Goal: Information Seeking & Learning: Learn about a topic

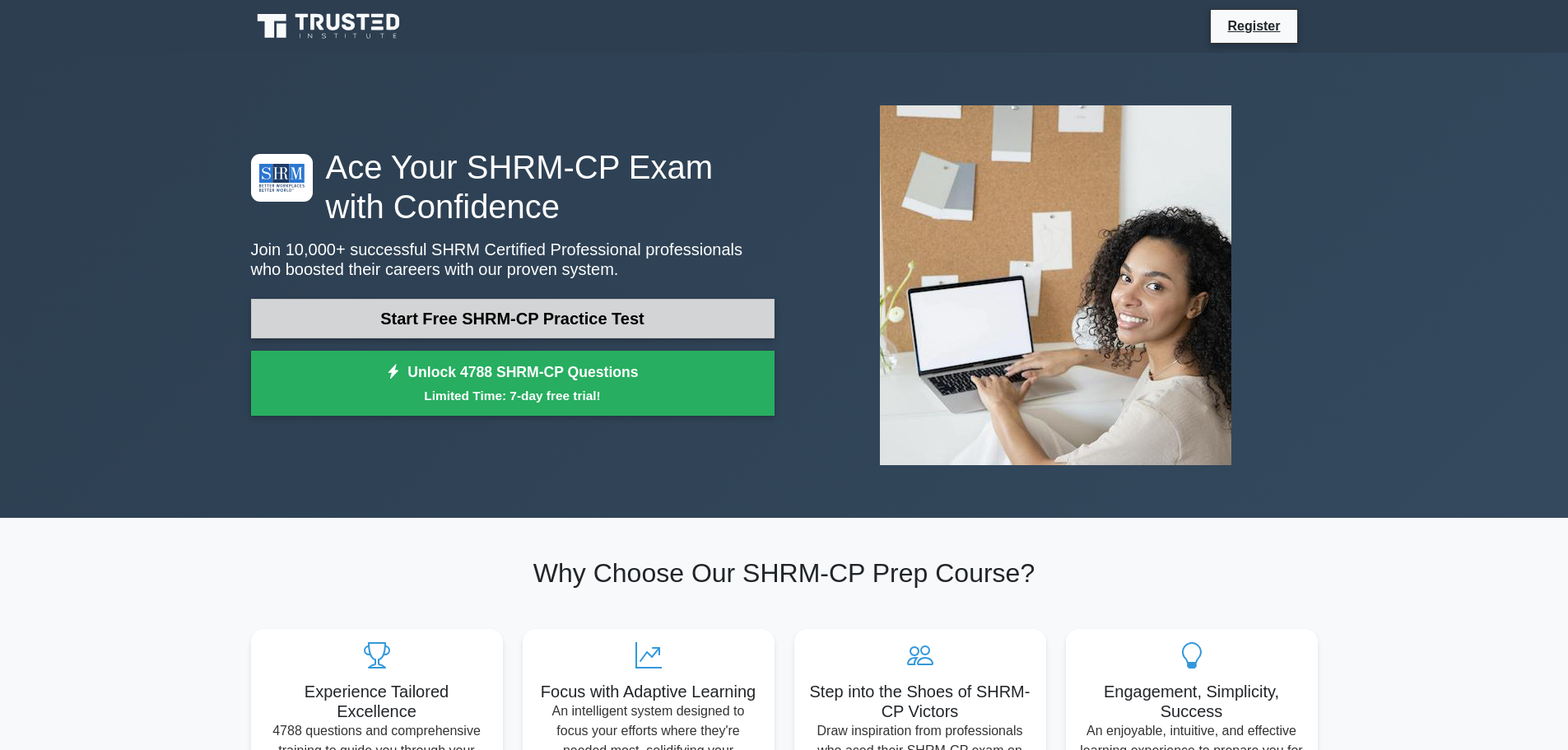
click at [366, 307] on link "Start Free SHRM-CP Practice Test" at bounding box center [513, 318] width 523 height 39
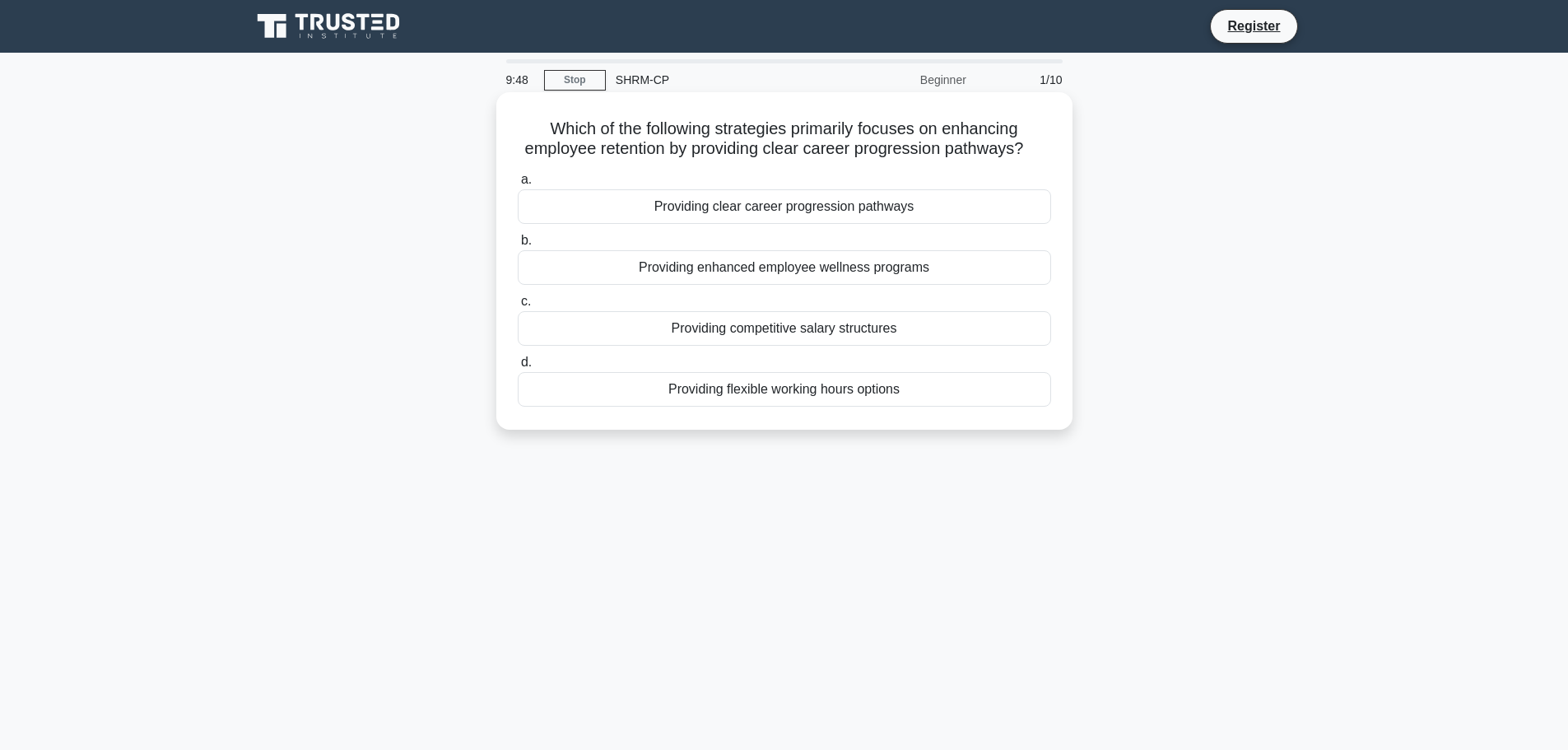
click at [797, 217] on div "Providing clear career progression pathways" at bounding box center [784, 206] width 533 height 35
click at [518, 185] on input "a. Providing clear career progression pathways" at bounding box center [518, 180] width 0 height 11
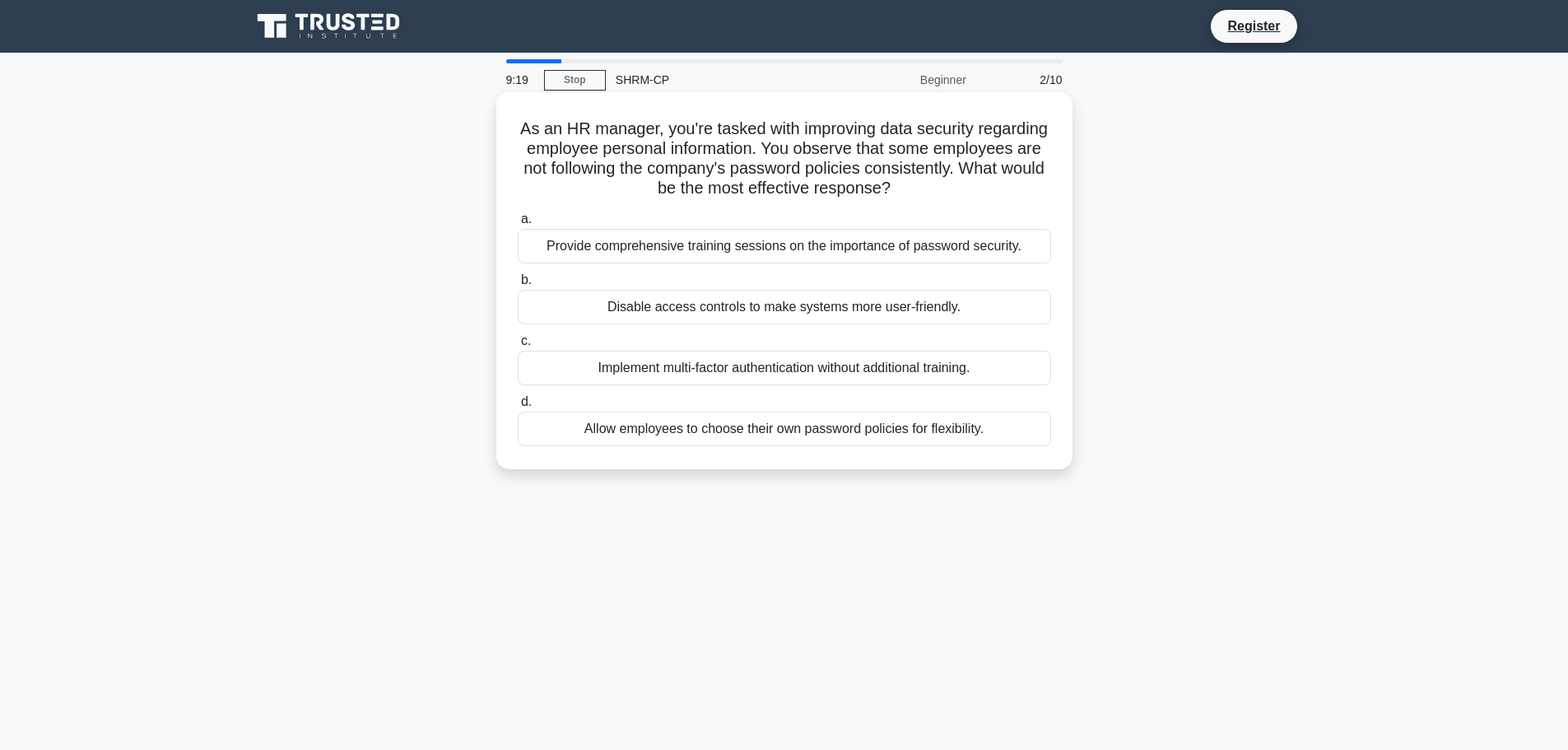
click at [641, 243] on div "Provide comprehensive training sessions on the importance of password security." at bounding box center [784, 246] width 533 height 35
click at [518, 225] on input "a. Provide comprehensive training sessions on the importance of password securi…" at bounding box center [518, 220] width 0 height 11
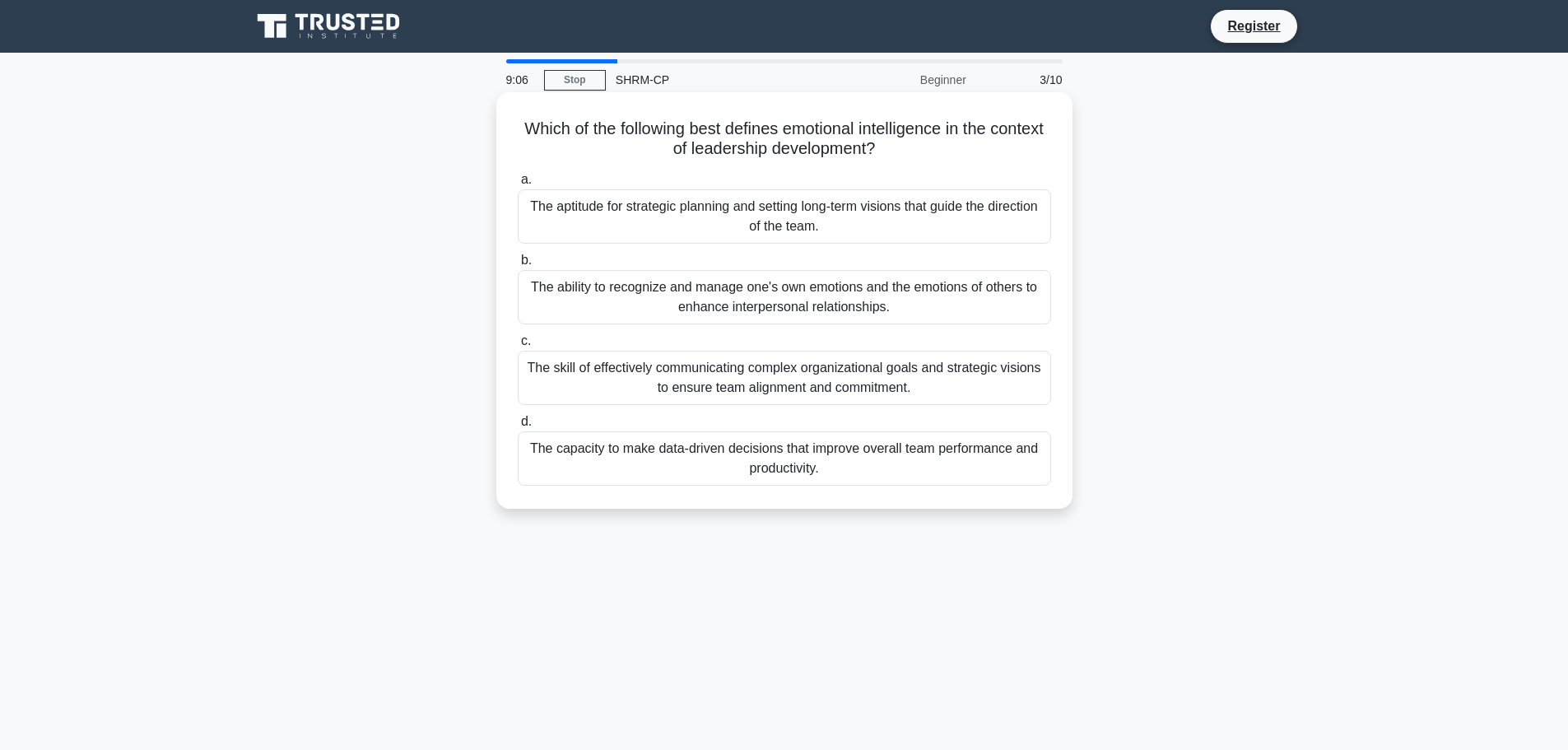
click at [640, 309] on div "The ability to recognize and manage one's own emotions and the emotions of othe…" at bounding box center [784, 297] width 533 height 55
click at [518, 266] on input "b. The ability to recognize and manage one's own emotions and the emotions of o…" at bounding box center [518, 261] width 0 height 11
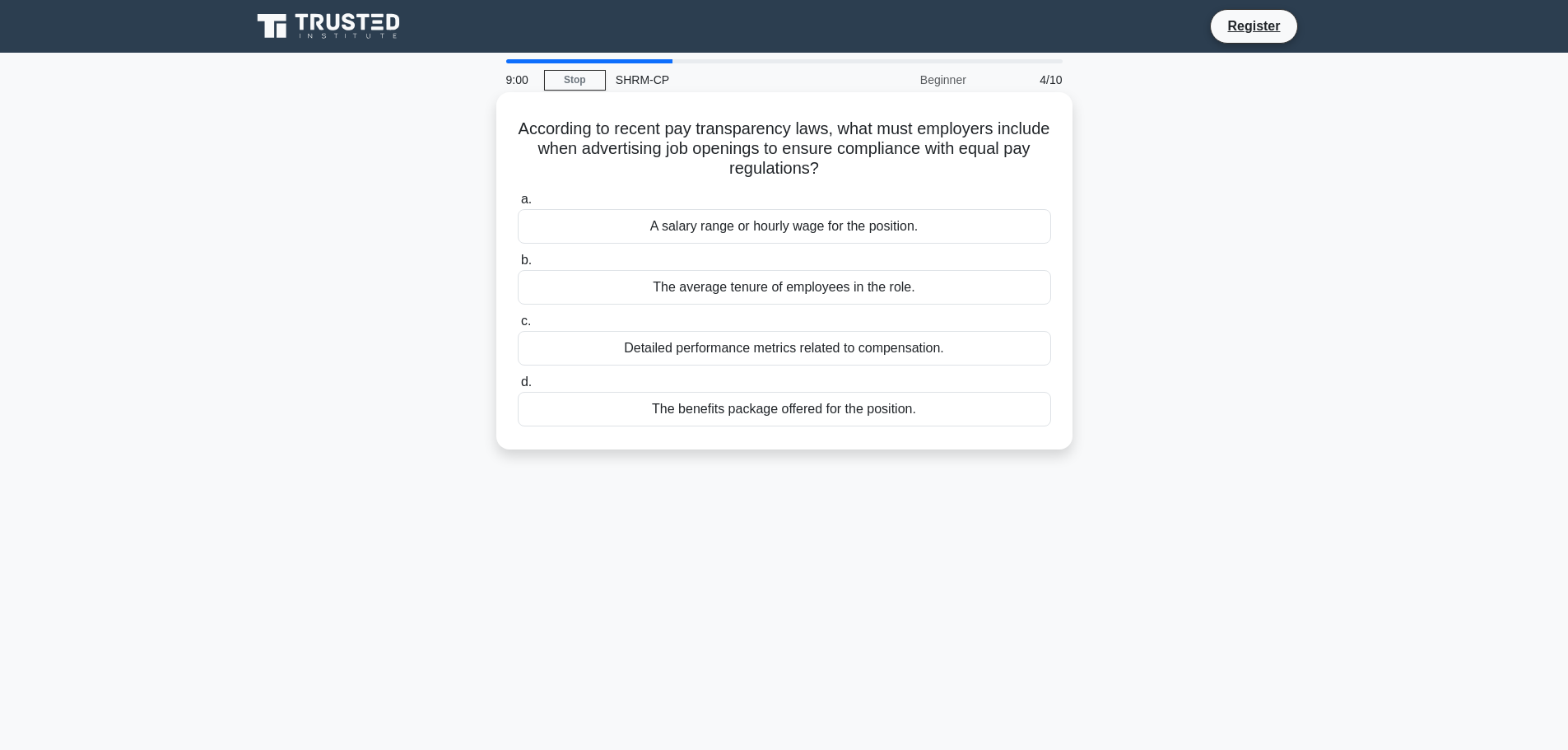
click at [724, 352] on div "Detailed performance metrics related to compensation." at bounding box center [784, 348] width 533 height 35
click at [518, 327] on input "c. Detailed performance metrics related to compensation." at bounding box center [518, 322] width 0 height 11
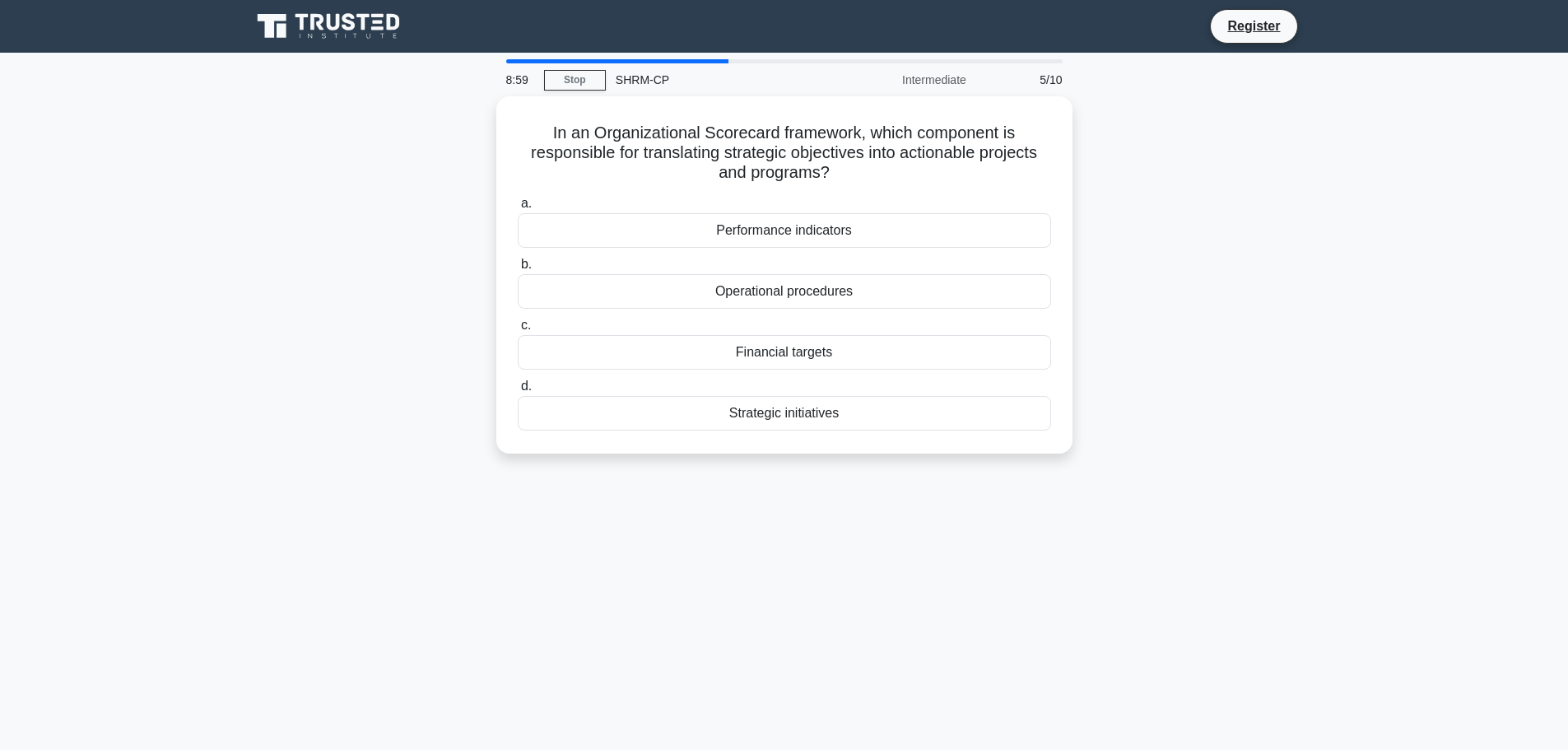
click at [724, 352] on div "Financial targets" at bounding box center [784, 352] width 533 height 35
click at [518, 331] on input "c. Financial targets" at bounding box center [518, 325] width 0 height 11
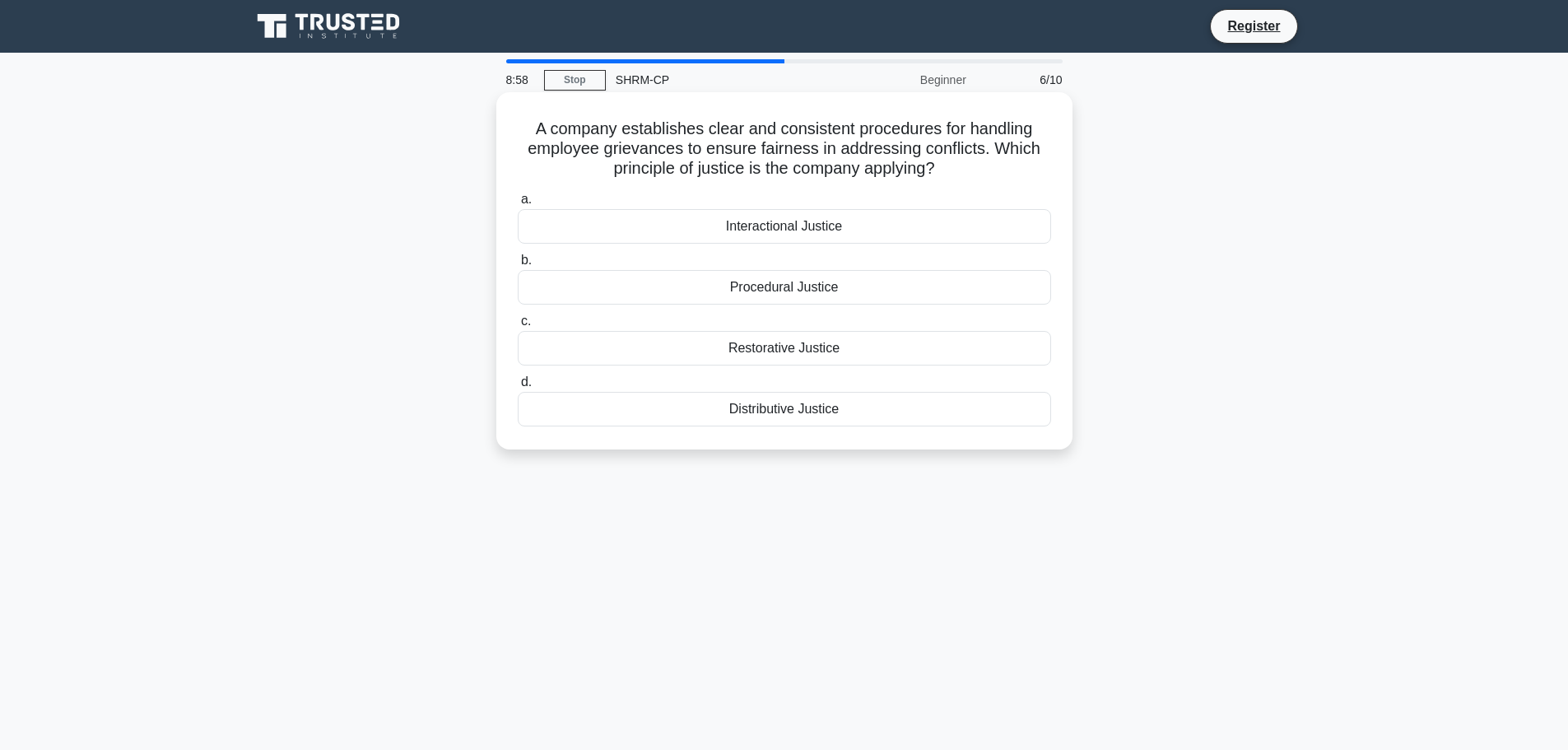
click at [726, 242] on div "Interactional Justice" at bounding box center [784, 226] width 533 height 35
click at [518, 205] on input "a. Interactional Justice" at bounding box center [518, 200] width 0 height 11
click at [725, 239] on div "Cost-of-living adjustment" at bounding box center [784, 226] width 533 height 35
click at [518, 205] on input "a. Cost-of-living adjustment" at bounding box center [518, 200] width 0 height 11
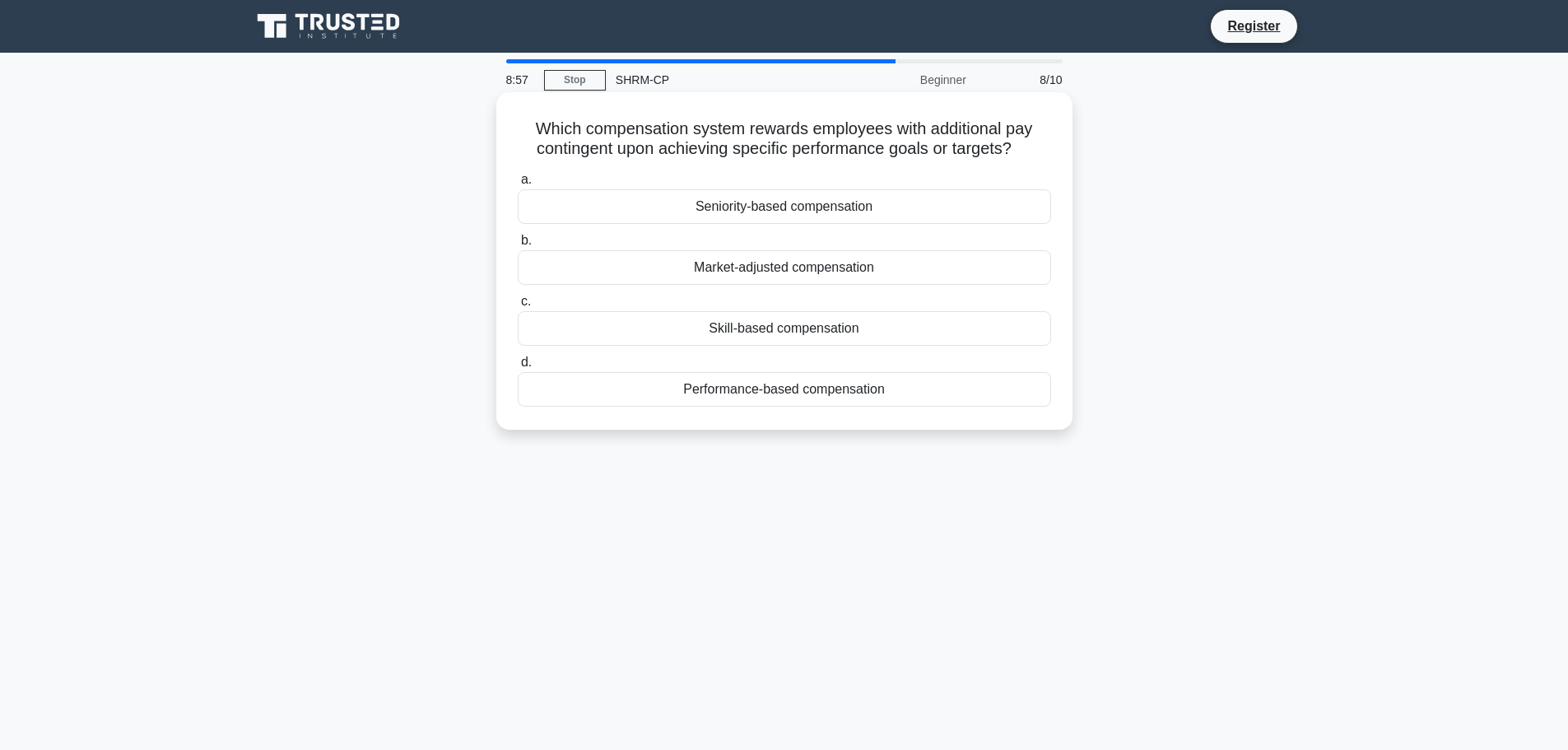
click at [724, 256] on div "Market-adjusted compensation" at bounding box center [784, 267] width 533 height 35
click at [518, 246] on input "b. Market-adjusted compensation" at bounding box center [518, 241] width 0 height 11
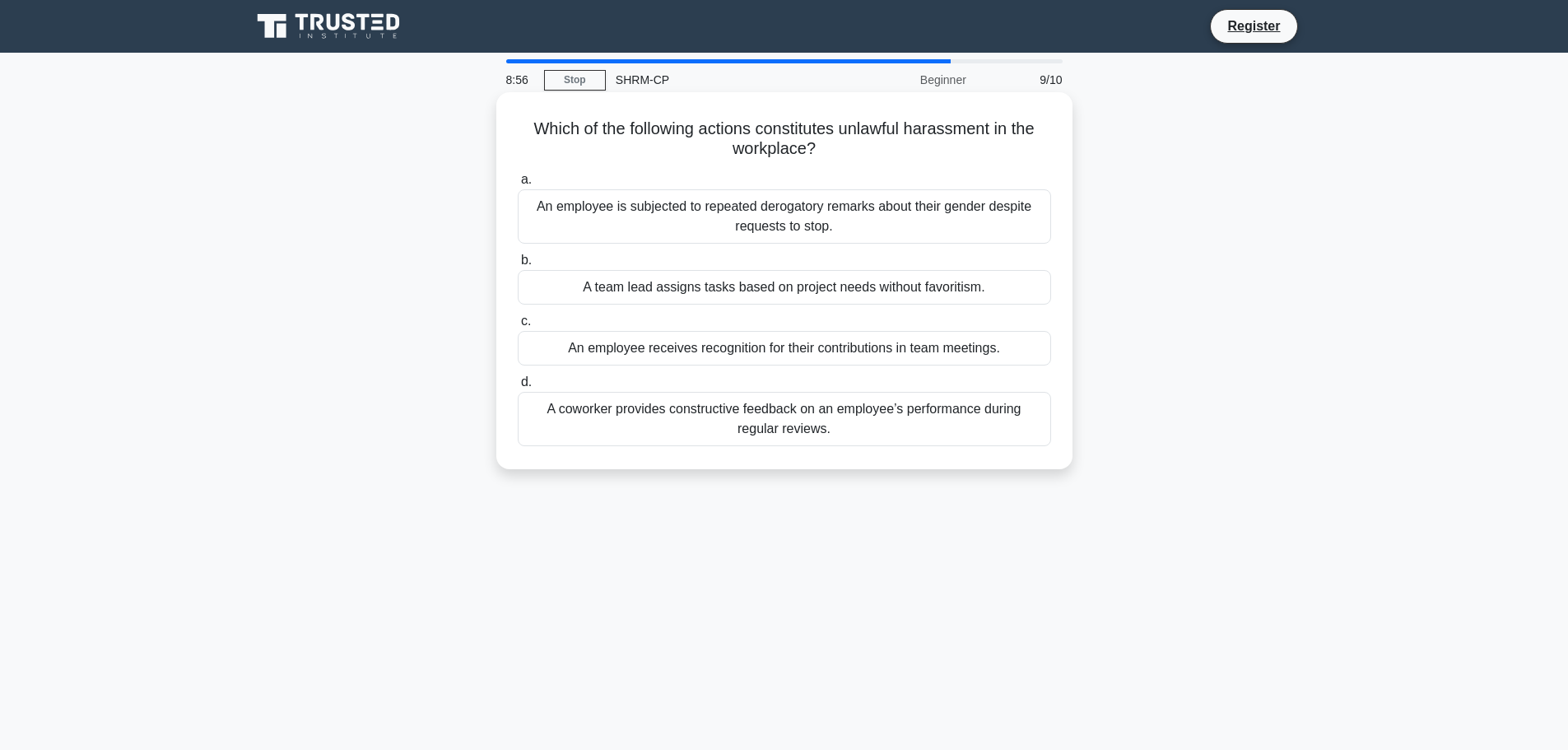
click at [730, 297] on div "A team lead assigns tasks based on project needs without favoritism." at bounding box center [784, 287] width 533 height 35
click at [518, 266] on input "b. A team lead assigns tasks based on project needs without favoritism." at bounding box center [518, 261] width 0 height 11
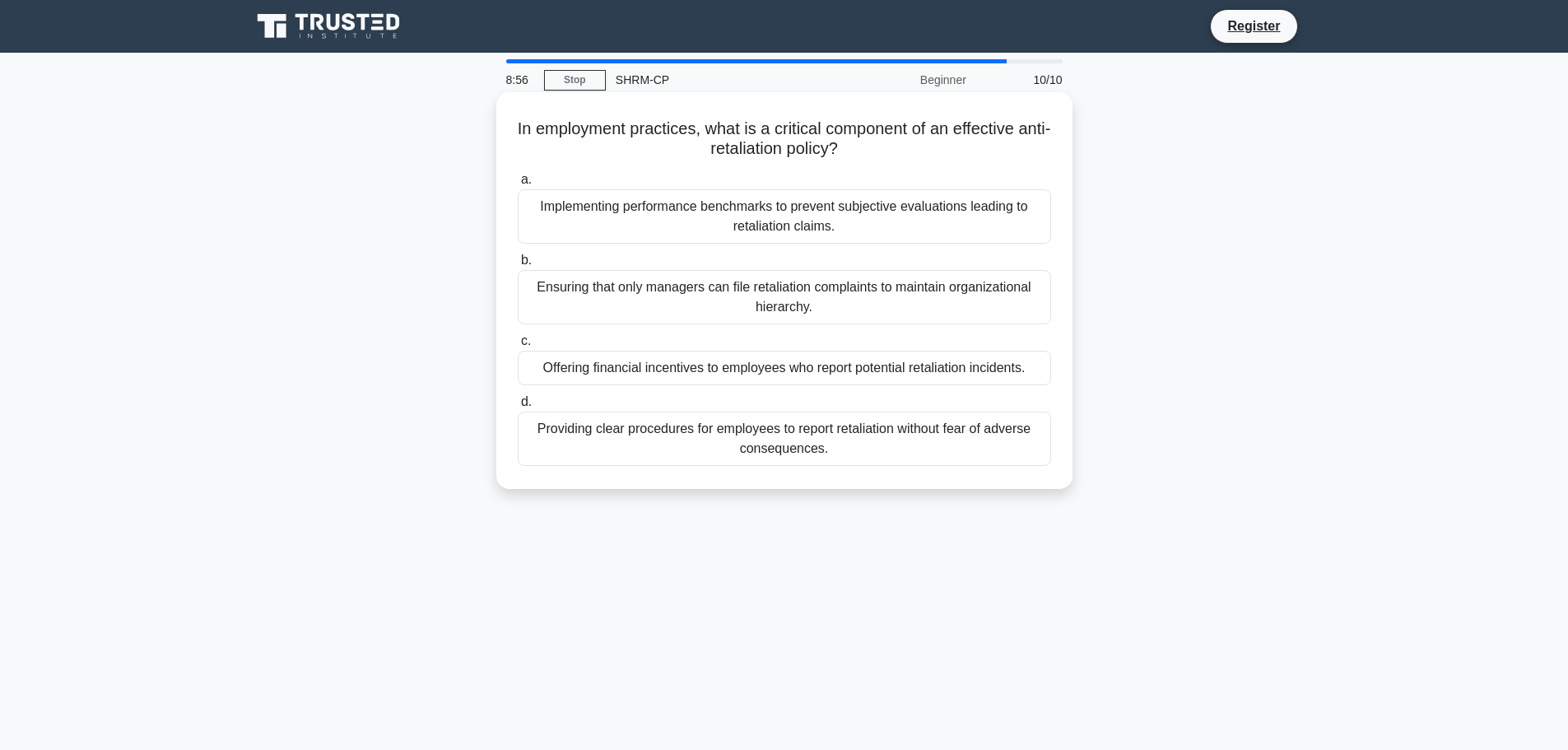
click at [737, 344] on label "c. Offering financial incentives to employees who report potential retaliation …" at bounding box center [784, 358] width 533 height 55
click at [518, 344] on input "c. Offering financial incentives to employees who report potential retaliation …" at bounding box center [518, 341] width 0 height 11
